Goal: Transaction & Acquisition: Purchase product/service

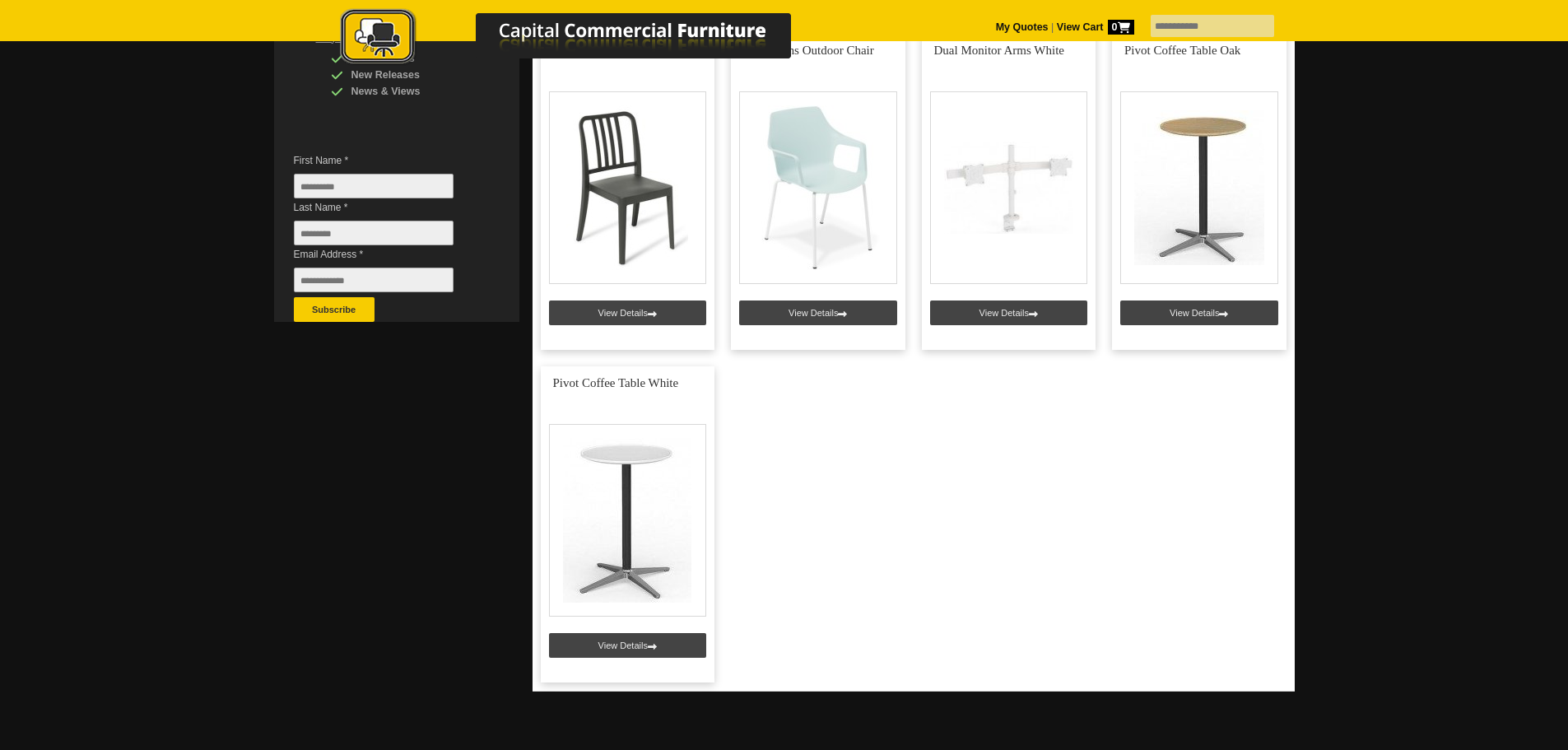
scroll to position [412, 0]
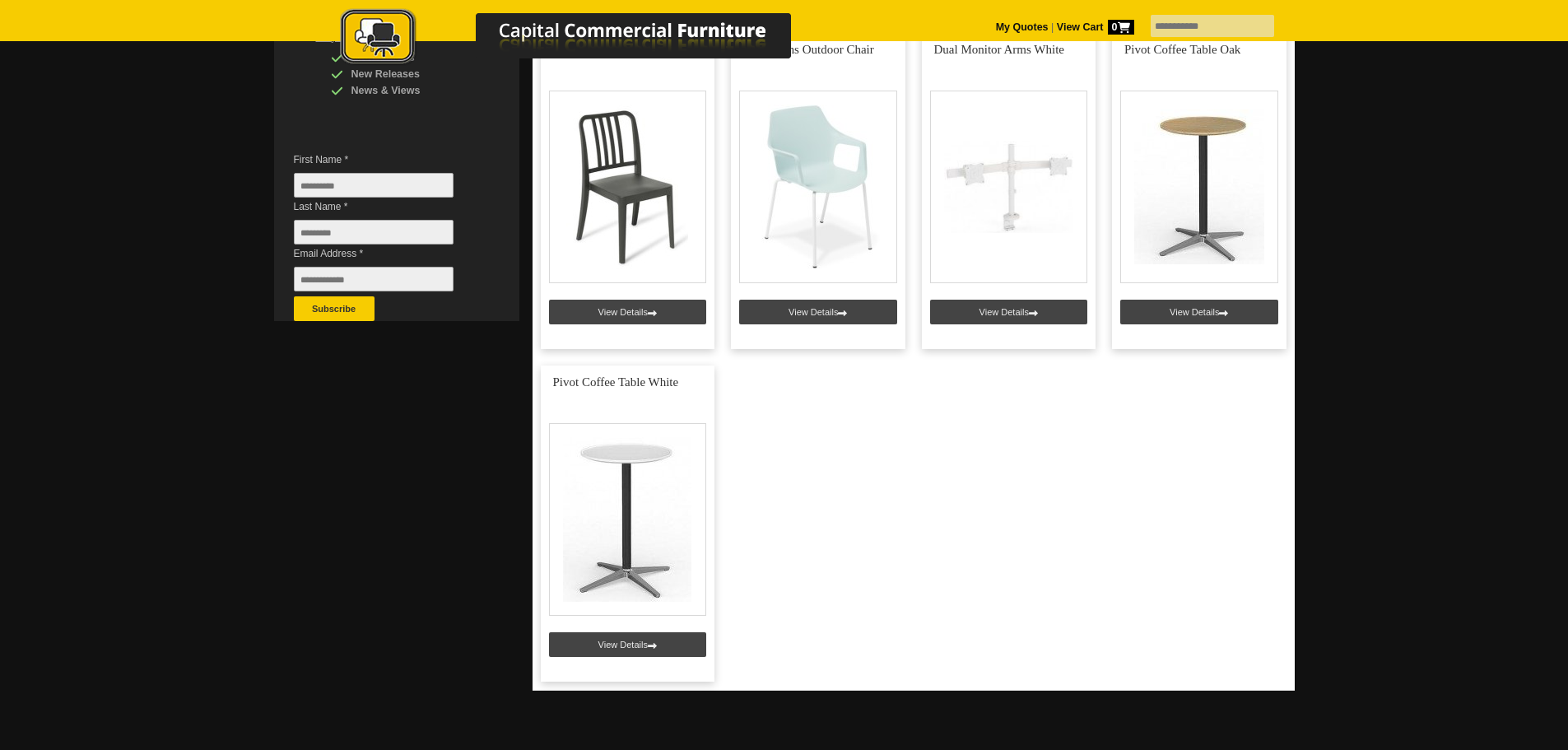
drag, startPoint x: 1220, startPoint y: 313, endPoint x: 1261, endPoint y: 380, distance: 78.5
click at [1220, 313] on link at bounding box center [1198, 191] width 174 height 316
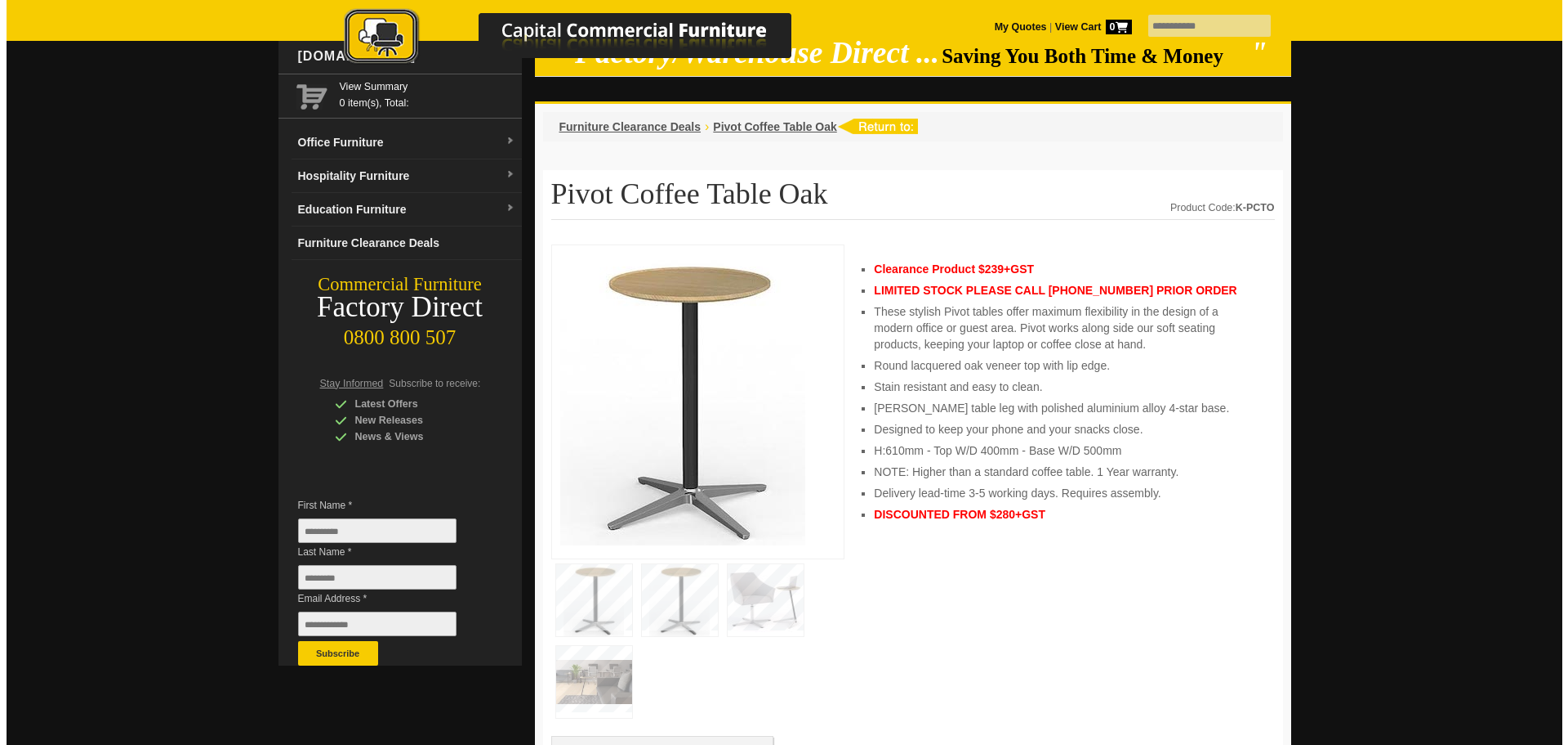
scroll to position [163, 0]
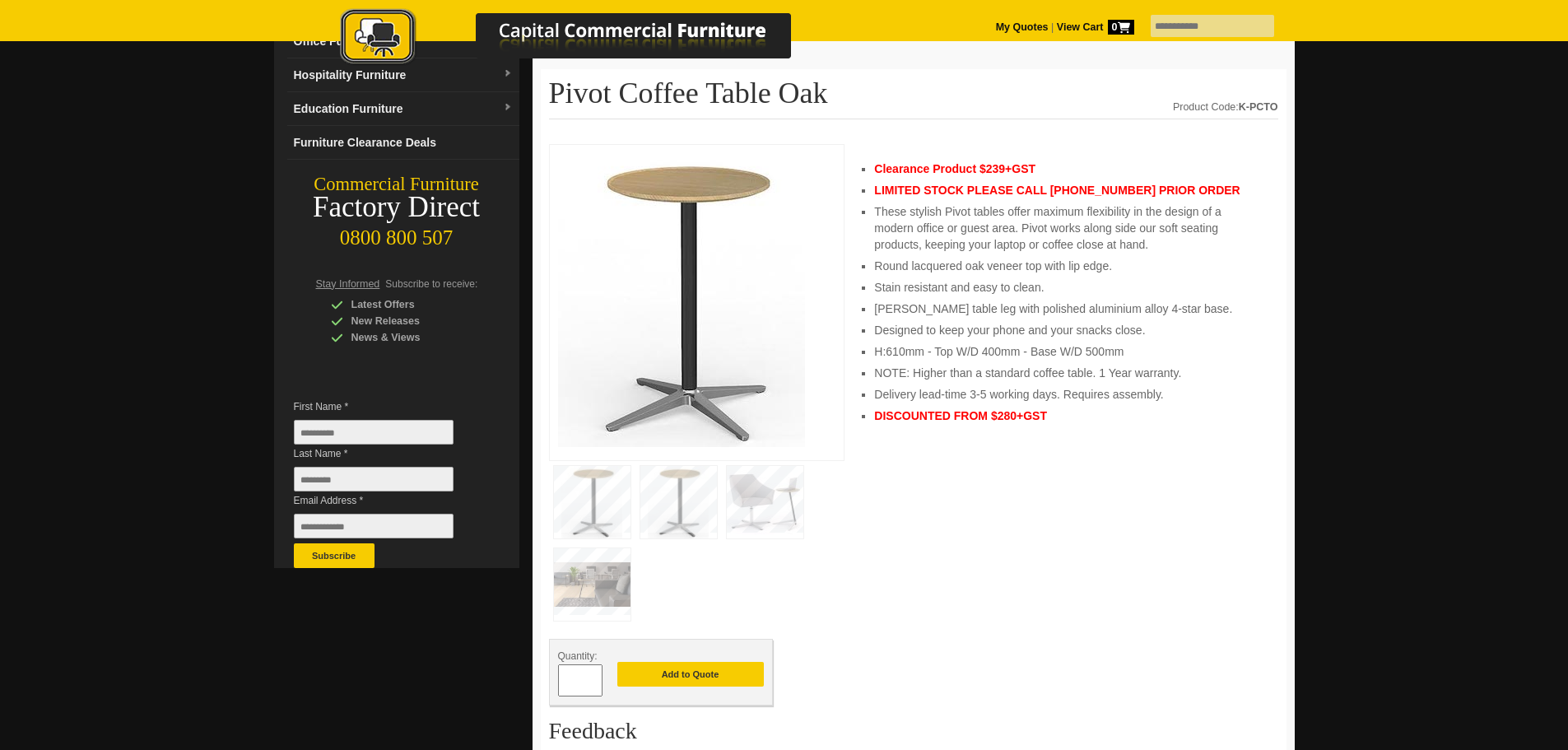
click at [678, 521] on img at bounding box center [679, 502] width 77 height 72
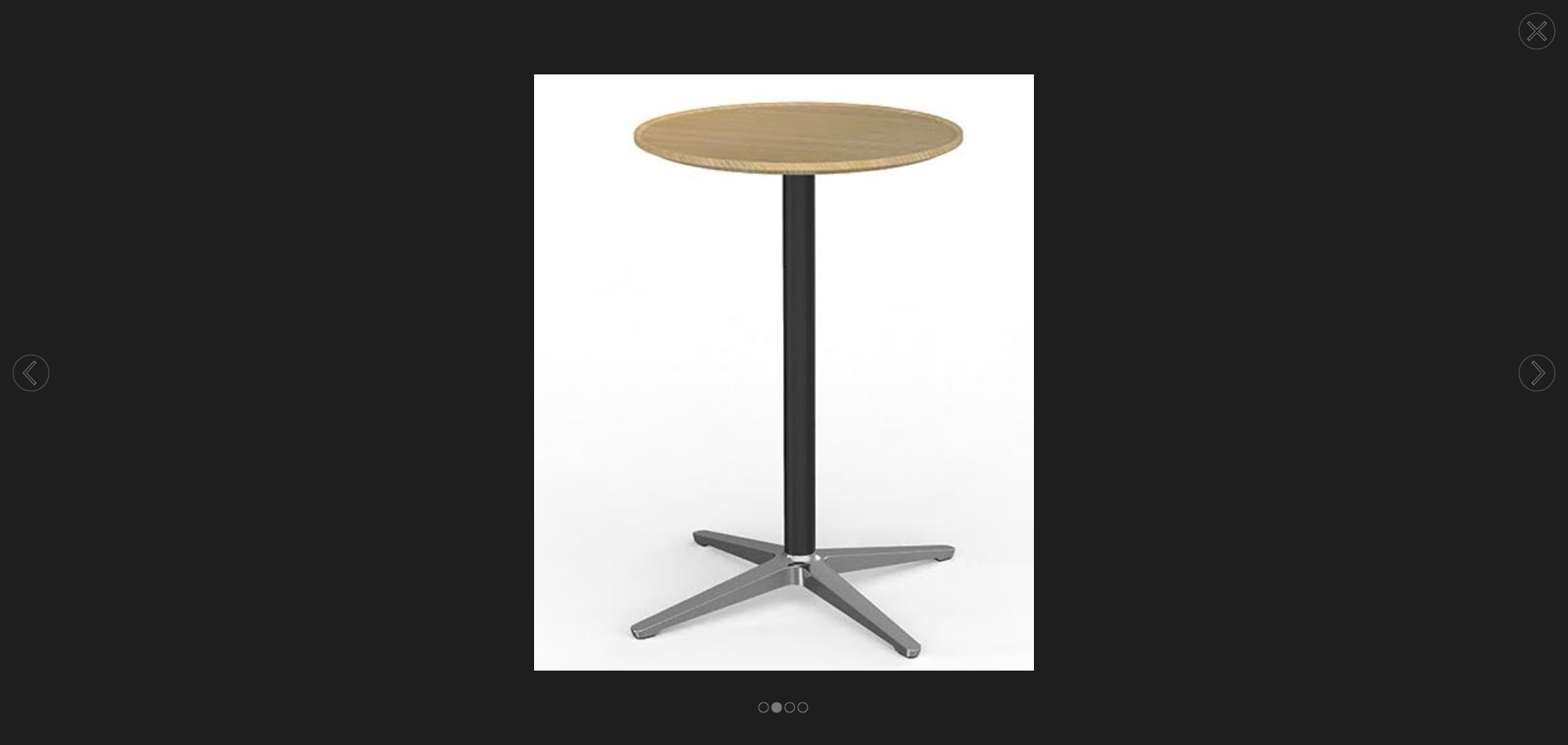
click at [1528, 372] on circle at bounding box center [1537, 372] width 36 height 36
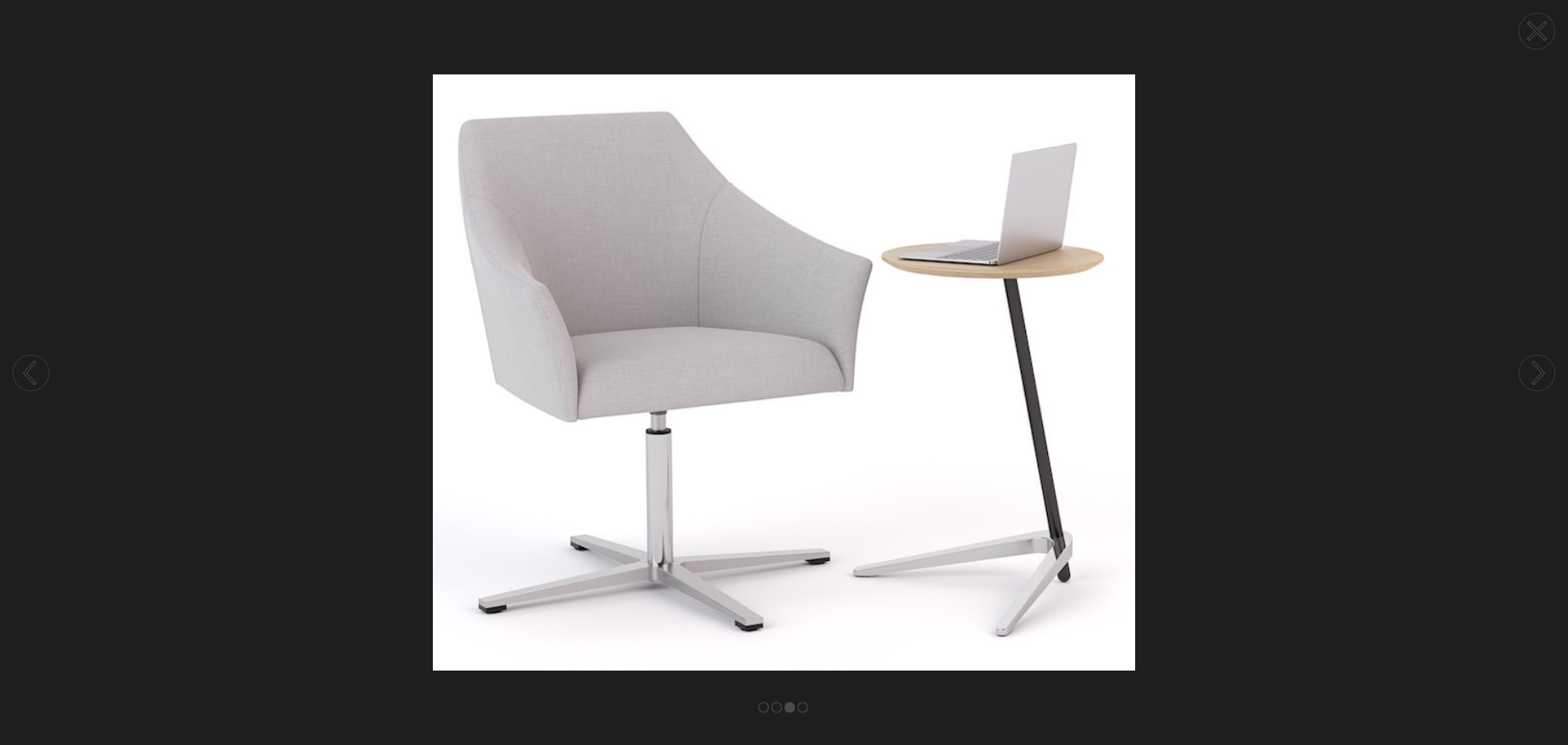
click at [1528, 372] on circle at bounding box center [1537, 372] width 36 height 36
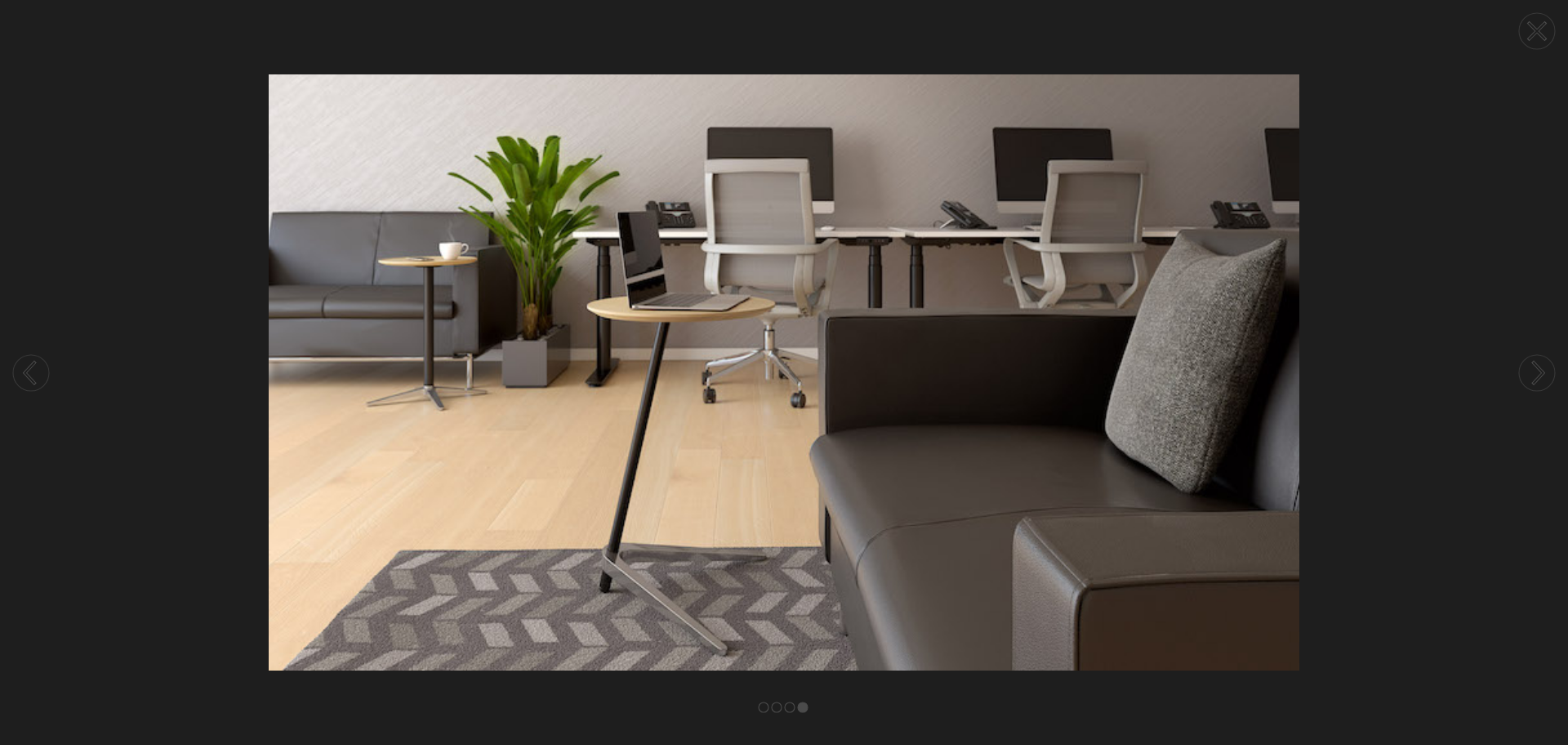
click at [1528, 372] on circle at bounding box center [1537, 372] width 36 height 36
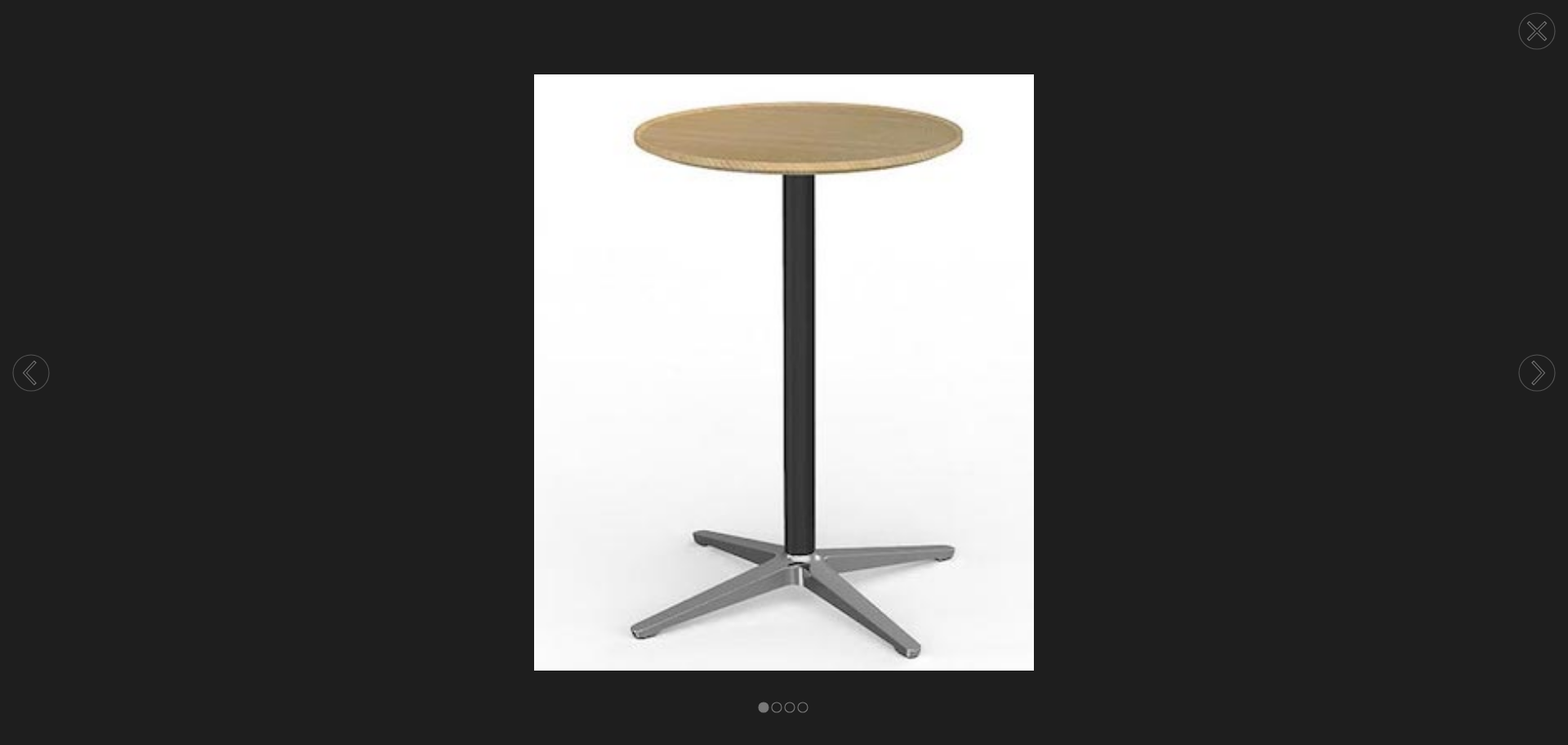
click at [1528, 372] on circle at bounding box center [1537, 372] width 36 height 36
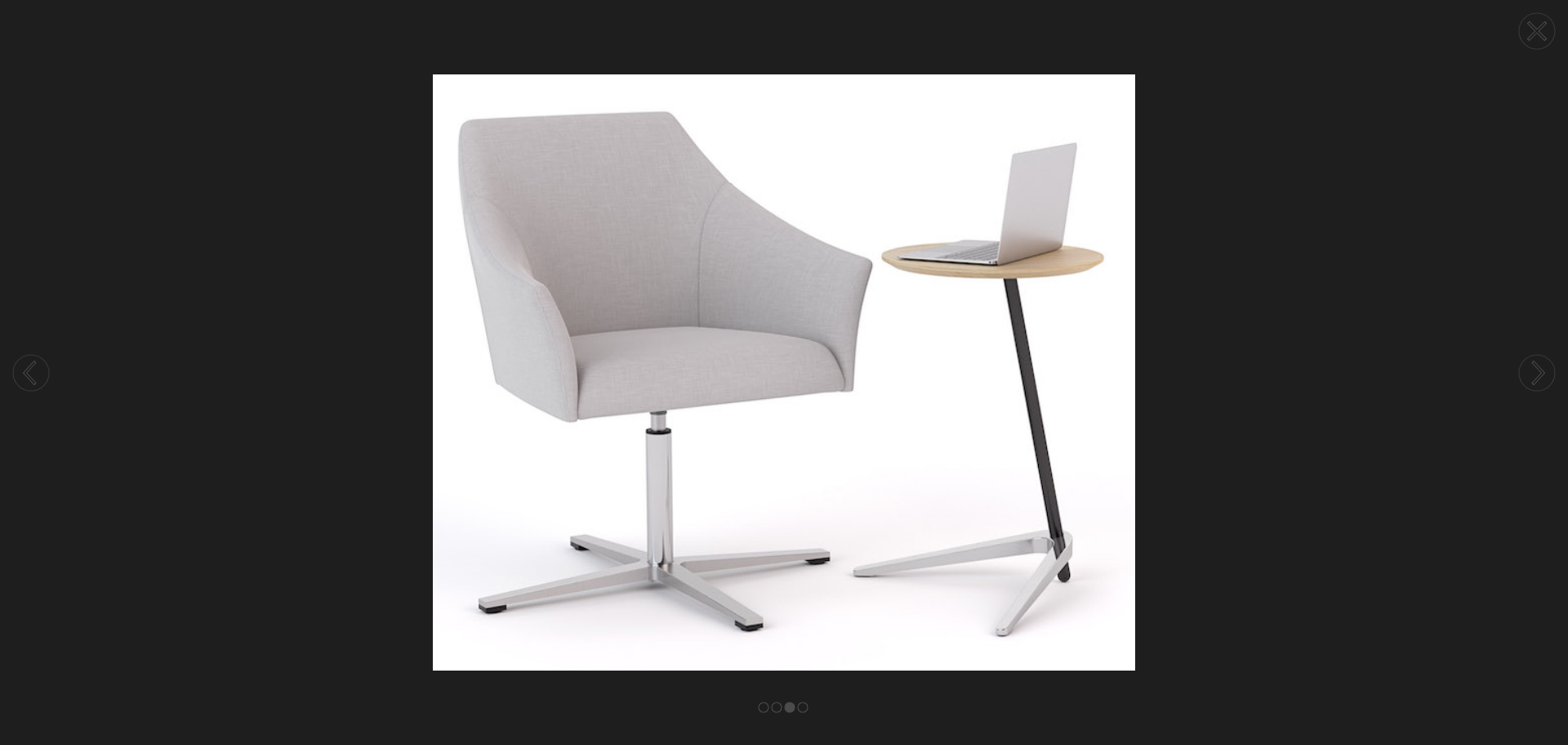
click at [1528, 372] on circle at bounding box center [1537, 372] width 36 height 36
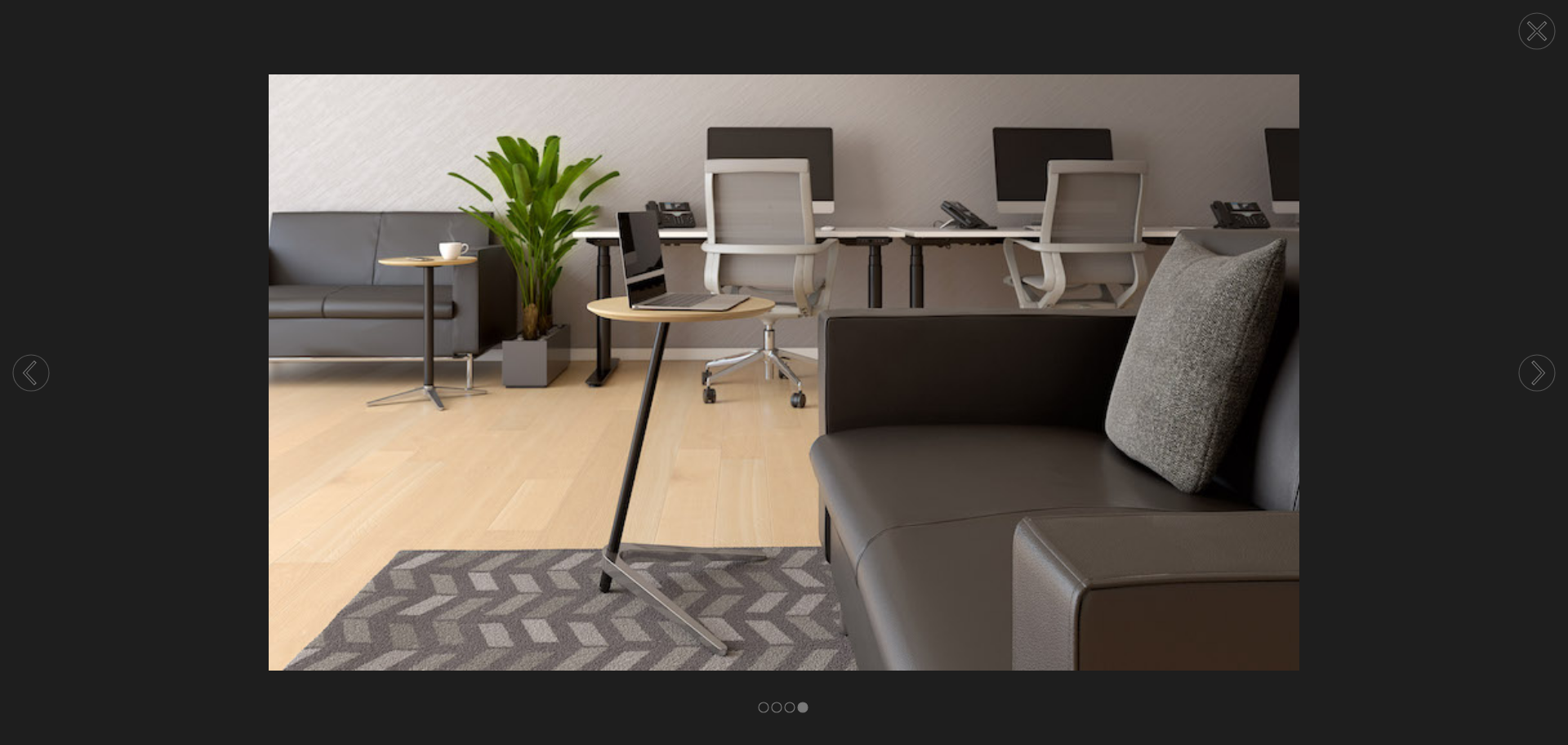
click at [1530, 35] on circle at bounding box center [1537, 31] width 36 height 36
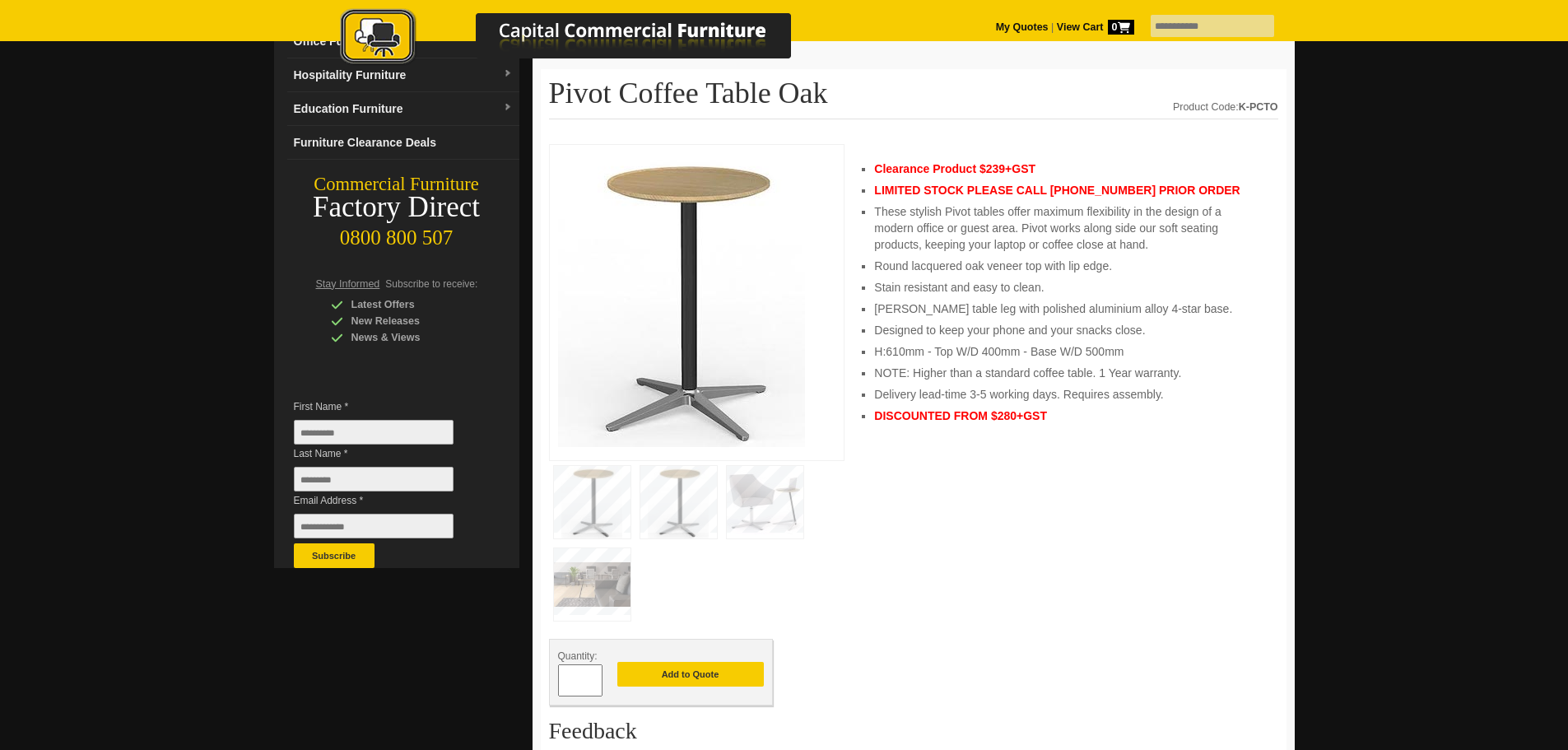
click at [596, 599] on img at bounding box center [592, 584] width 77 height 72
